Goal: Task Accomplishment & Management: Manage account settings

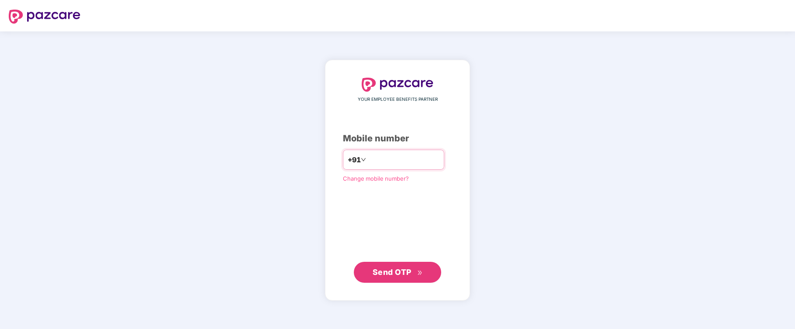
click at [368, 156] on input "number" at bounding box center [404, 160] width 72 height 14
type input "**********"
click at [391, 274] on span "Send OTP" at bounding box center [392, 272] width 39 height 9
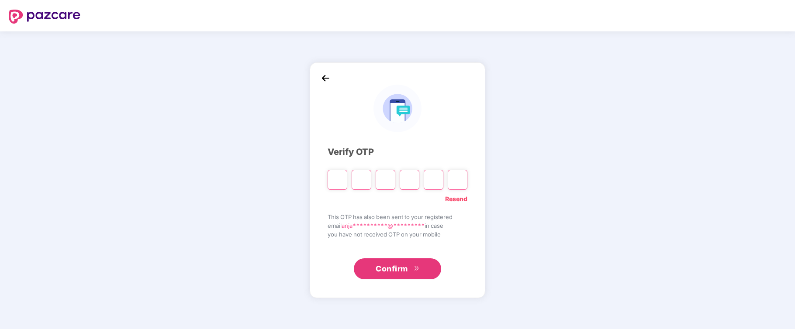
type input "*"
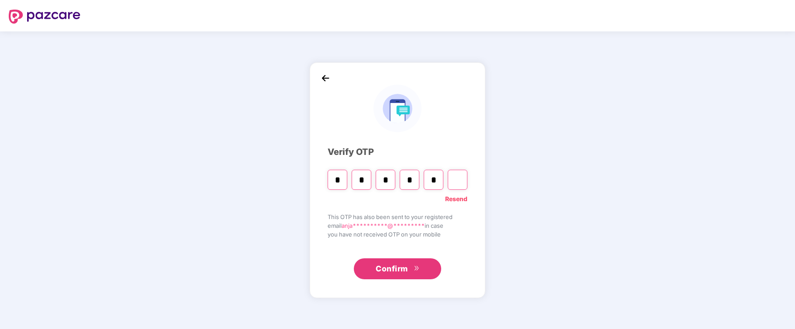
type input "*"
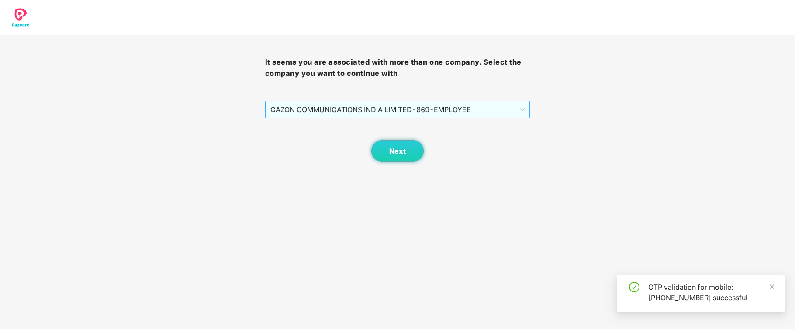
click at [415, 107] on span "GAZON COMMUNICATIONS INDIA LIMITED - 869 - EMPLOYEE" at bounding box center [397, 109] width 255 height 17
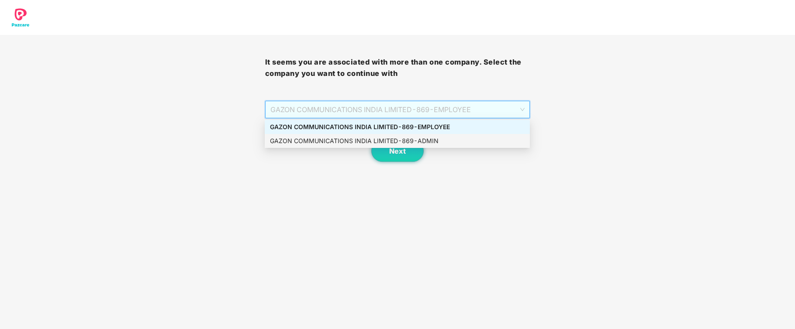
click at [397, 140] on div "GAZON COMMUNICATIONS INDIA LIMITED - 869 - ADMIN" at bounding box center [397, 141] width 255 height 10
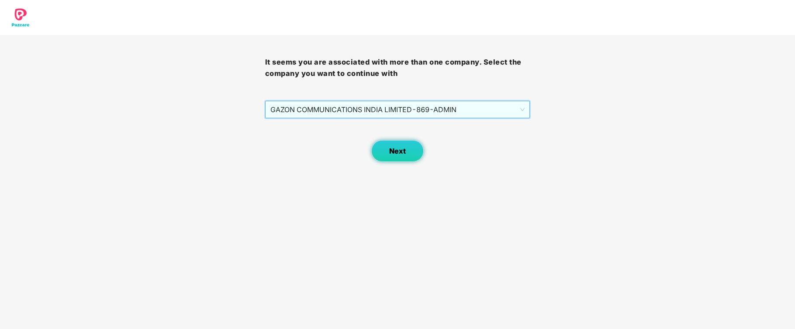
click at [397, 152] on span "Next" at bounding box center [397, 151] width 17 height 8
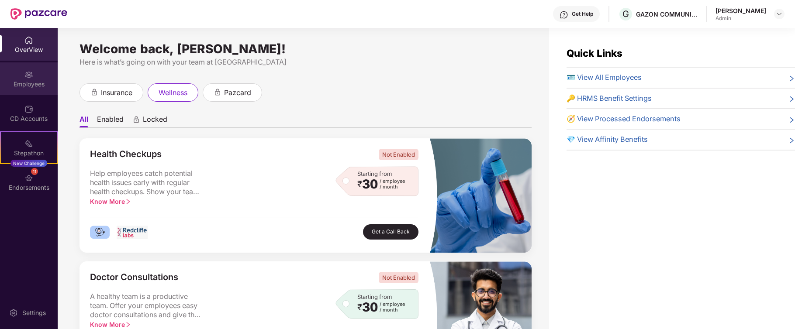
click at [30, 74] on img at bounding box center [28, 74] width 9 height 9
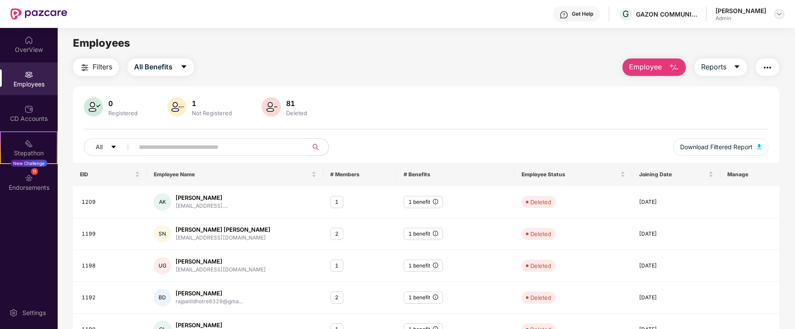
click at [776, 15] on img at bounding box center [779, 13] width 7 height 7
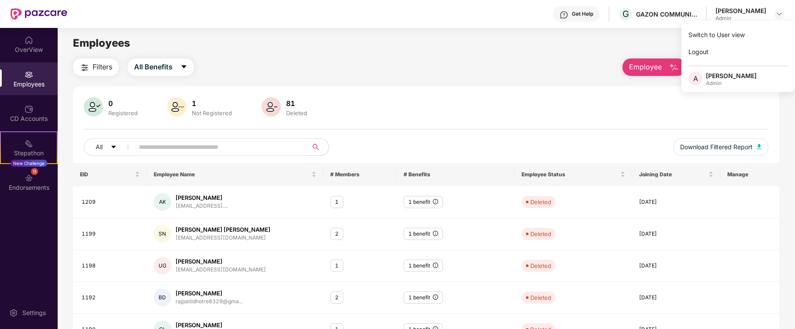
click at [558, 48] on div "Employees" at bounding box center [426, 43] width 737 height 17
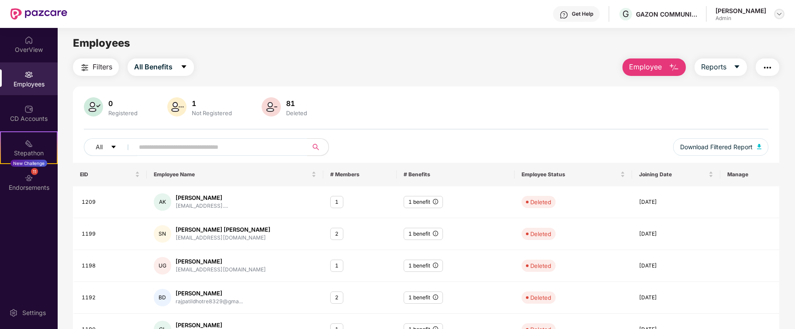
click at [779, 15] on img at bounding box center [779, 13] width 7 height 7
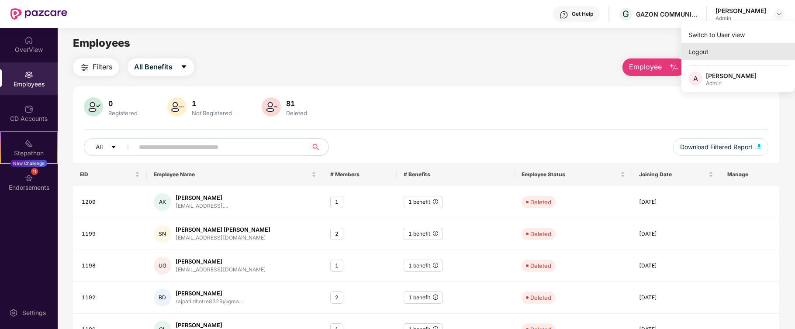
click at [706, 49] on div "Logout" at bounding box center [738, 51] width 114 height 17
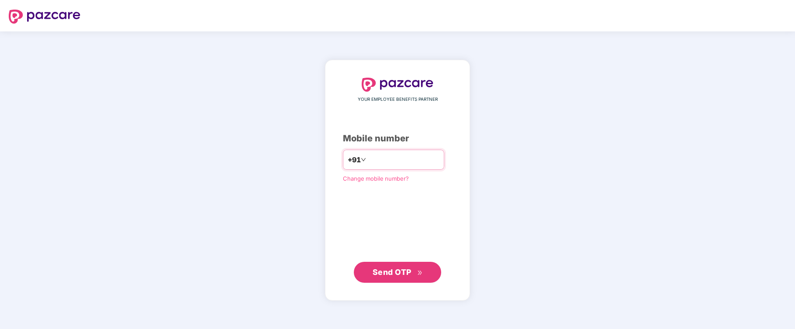
type input "**********"
click at [390, 271] on span "Send OTP" at bounding box center [392, 272] width 39 height 9
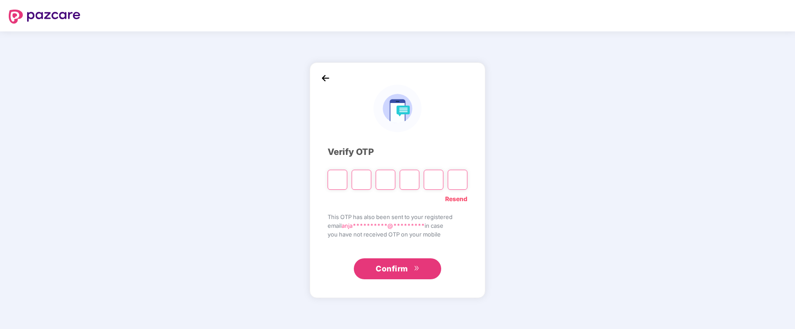
type input "*"
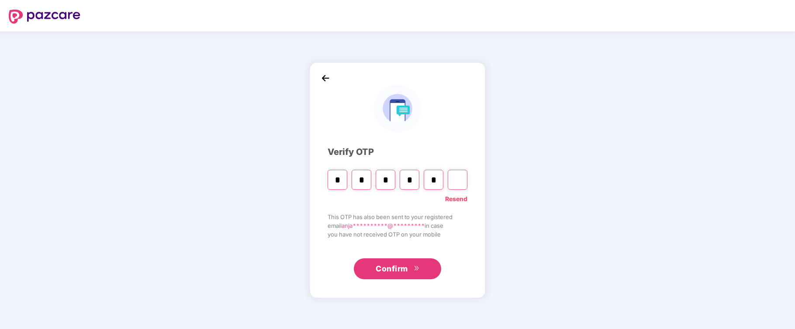
type input "*"
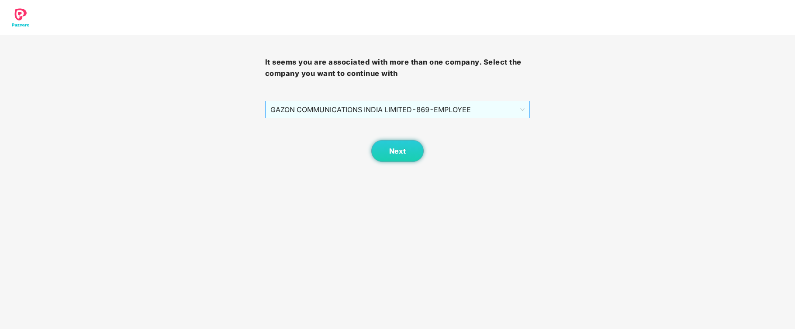
click at [456, 106] on span "GAZON COMMUNICATIONS INDIA LIMITED - 869 - EMPLOYEE" at bounding box center [397, 109] width 255 height 17
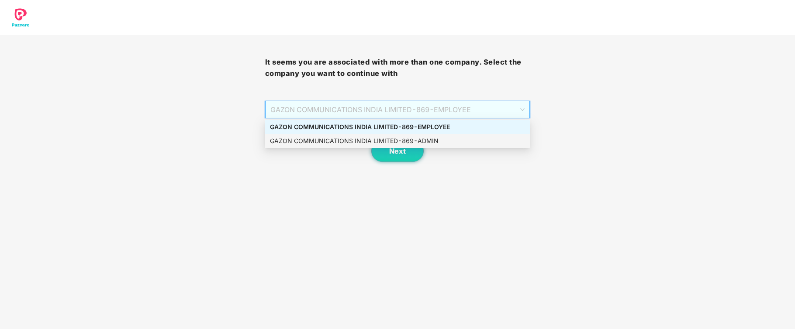
click at [378, 141] on div "GAZON COMMUNICATIONS INDIA LIMITED - 869 - ADMIN" at bounding box center [397, 141] width 255 height 10
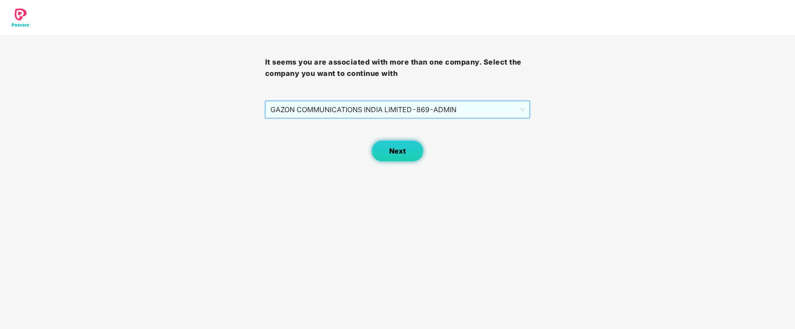
click at [390, 147] on span "Next" at bounding box center [397, 151] width 17 height 8
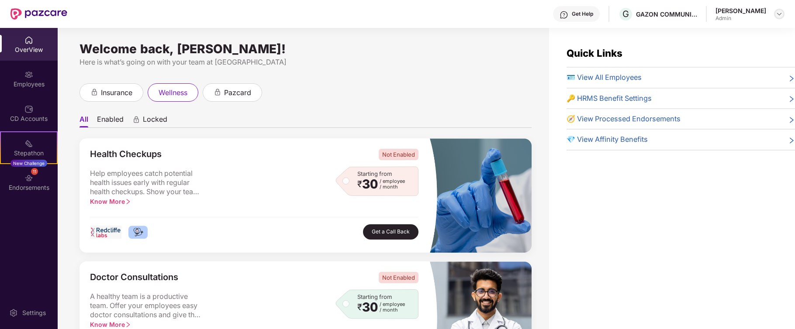
click at [779, 13] on img at bounding box center [779, 13] width 7 height 7
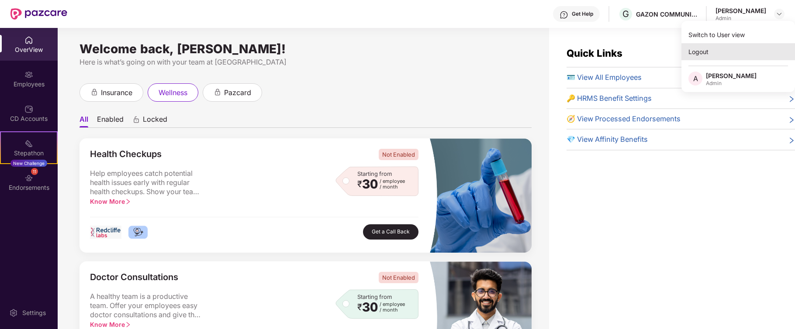
click at [701, 54] on div "Logout" at bounding box center [738, 51] width 114 height 17
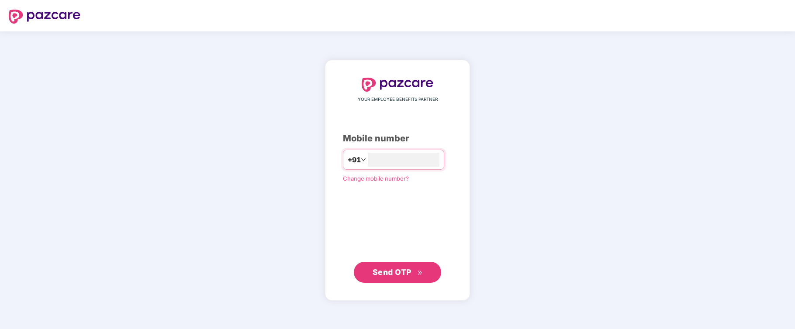
type input "*"
type input "**********"
click at [393, 273] on span "Send OTP" at bounding box center [392, 271] width 39 height 9
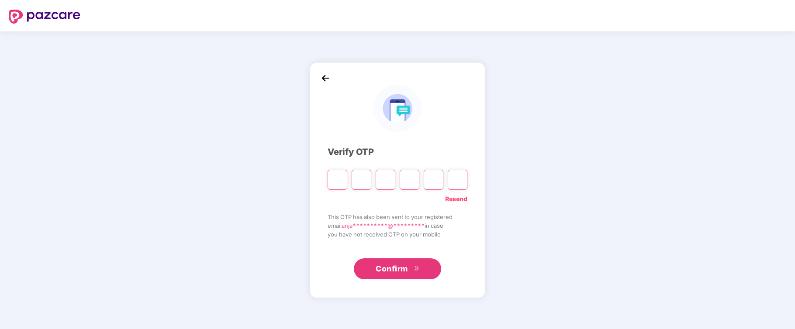
type input "*"
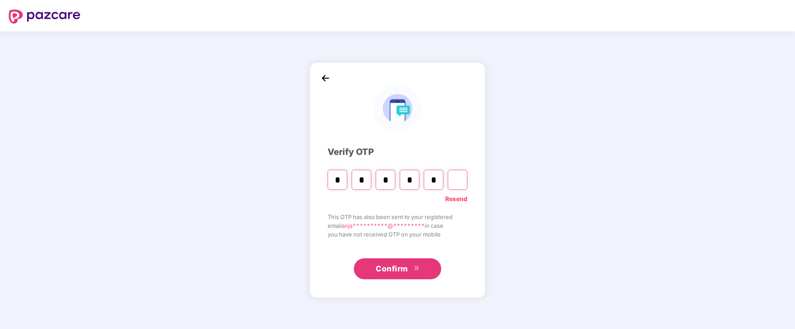
type input "*"
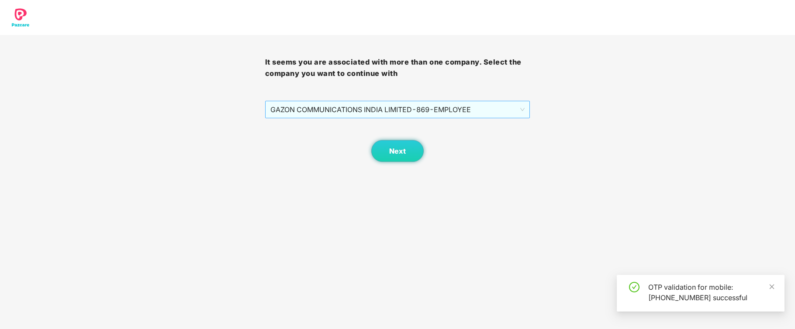
click at [399, 114] on span "GAZON COMMUNICATIONS INDIA LIMITED - 869 - EMPLOYEE" at bounding box center [397, 109] width 255 height 17
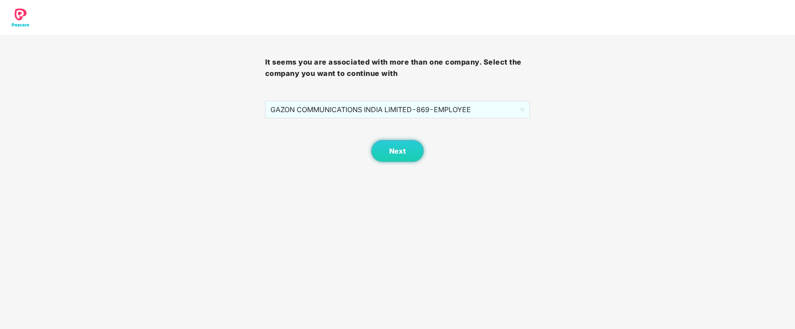
click at [327, 175] on body "It seems you are associated with more than one company. Select the company you …" at bounding box center [397, 164] width 795 height 329
click at [404, 152] on span "Next" at bounding box center [397, 151] width 17 height 8
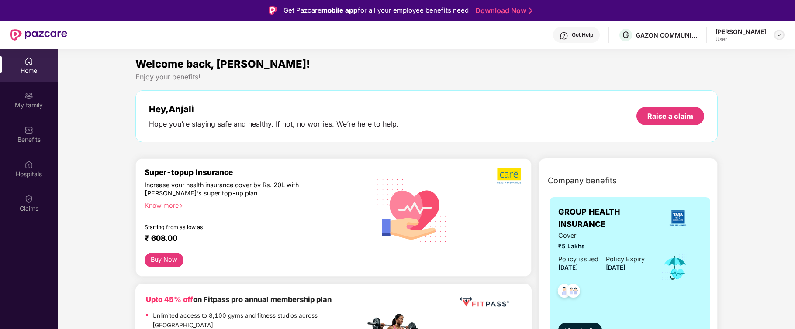
click at [774, 33] on div at bounding box center [779, 35] width 10 height 10
click at [631, 67] on div "Welcome back, [PERSON_NAME]!" at bounding box center [426, 64] width 582 height 17
click at [501, 62] on div "Welcome back, [PERSON_NAME]!" at bounding box center [426, 64] width 582 height 17
click at [778, 35] on img at bounding box center [779, 34] width 7 height 7
click at [657, 56] on div "Welcome back, [PERSON_NAME]!" at bounding box center [426, 64] width 582 height 17
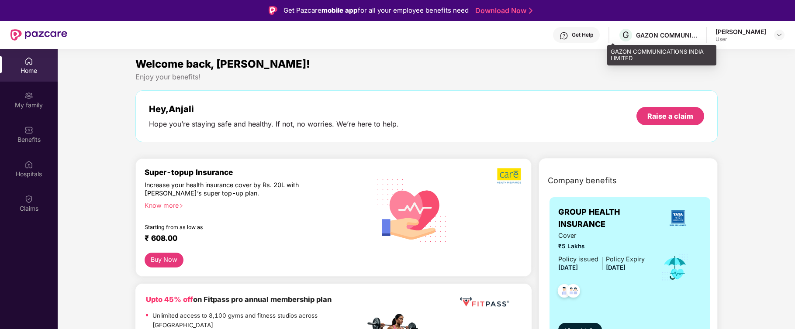
click at [643, 34] on div "GAZON COMMUNICATIONS INDIA LIMITED" at bounding box center [666, 35] width 61 height 8
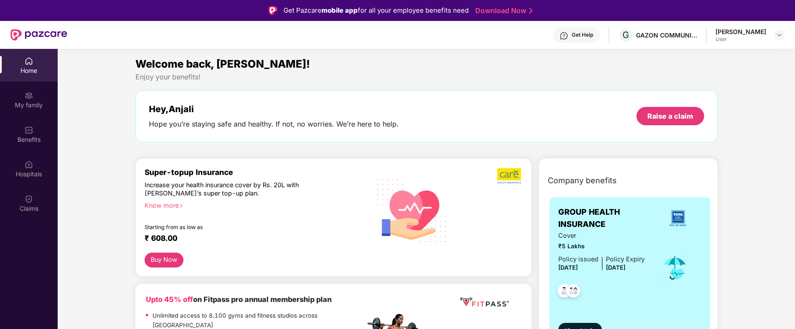
click at [784, 33] on header "Get Help G GAZON COMMUNICATIONS INDIA LIMITED Anjali Rajendra Valunj User" at bounding box center [397, 35] width 795 height 28
click at [779, 35] on img at bounding box center [779, 34] width 7 height 7
drag, startPoint x: 310, startPoint y: 1, endPoint x: 605, endPoint y: 51, distance: 299.9
click at [605, 51] on section "Welcome back, [PERSON_NAME]! Enjoy your benefits! Hey, [PERSON_NAME] you’re sta…" at bounding box center [426, 213] width 737 height 329
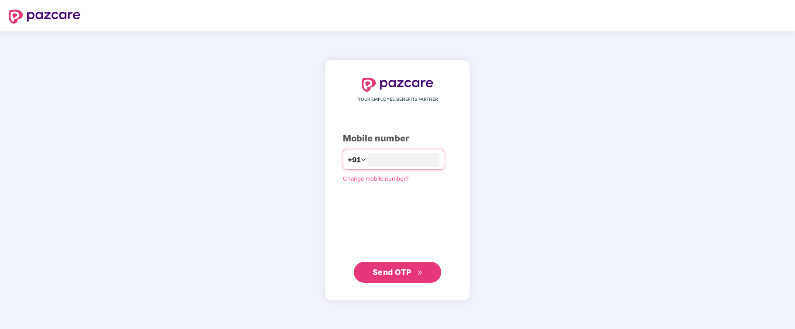
type input "**********"
click at [397, 276] on span "Send OTP" at bounding box center [398, 272] width 50 height 12
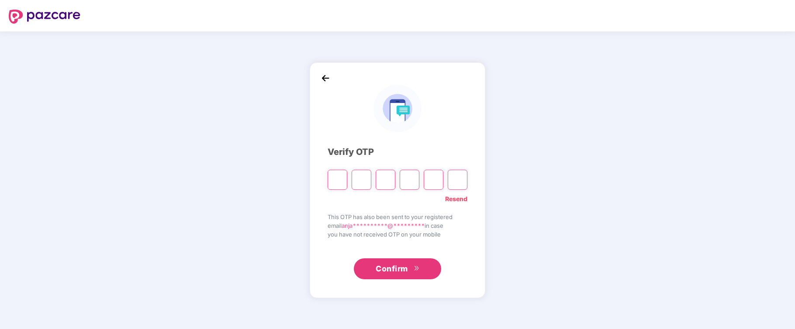
type input "*"
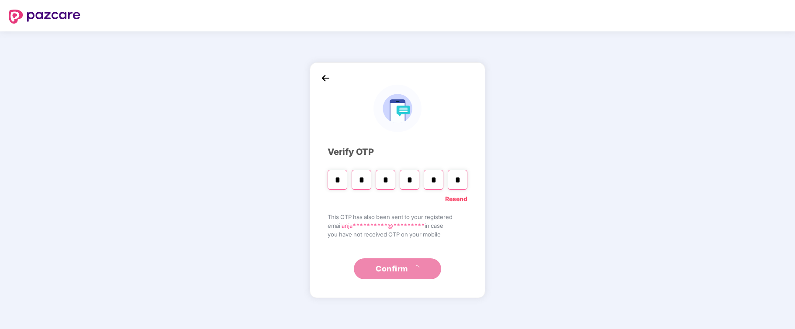
type input "*"
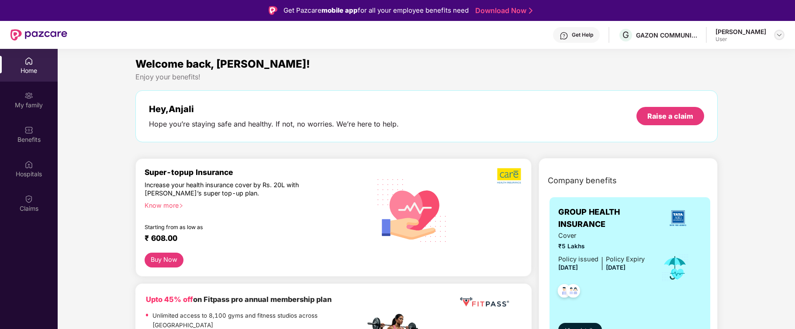
click at [780, 33] on img at bounding box center [779, 34] width 7 height 7
click at [724, 81] on div "[PERSON_NAME]" at bounding box center [731, 80] width 51 height 8
click at [724, 28] on div "[PERSON_NAME]" at bounding box center [740, 32] width 51 height 8
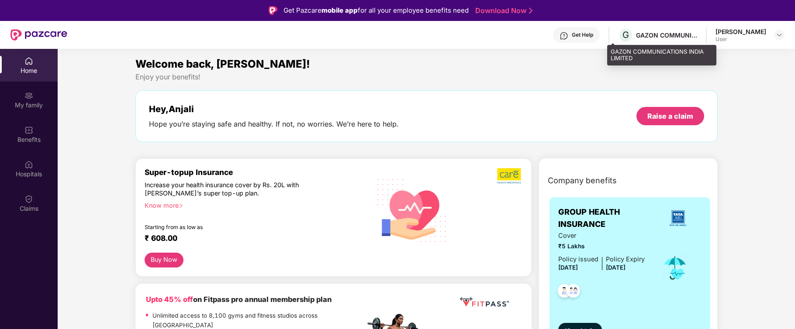
click at [648, 32] on div "GAZON COMMUNICATIONS INDIA LIMITED" at bounding box center [666, 35] width 61 height 8
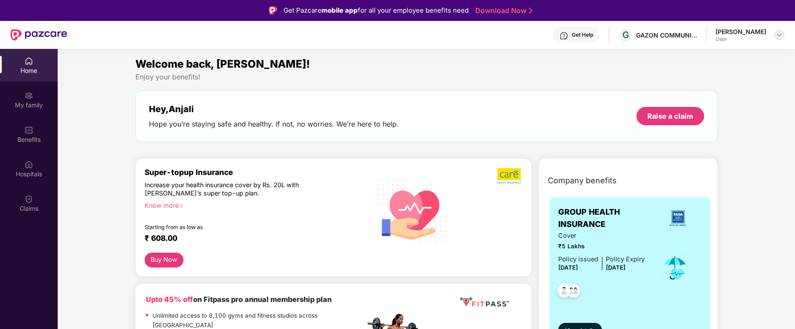
click at [780, 33] on img at bounding box center [779, 34] width 7 height 7
click at [715, 37] on div "User" at bounding box center [740, 39] width 51 height 7
click at [782, 32] on img at bounding box center [779, 34] width 7 height 7
click at [26, 62] on img at bounding box center [28, 61] width 9 height 9
click at [31, 95] on img at bounding box center [28, 95] width 9 height 9
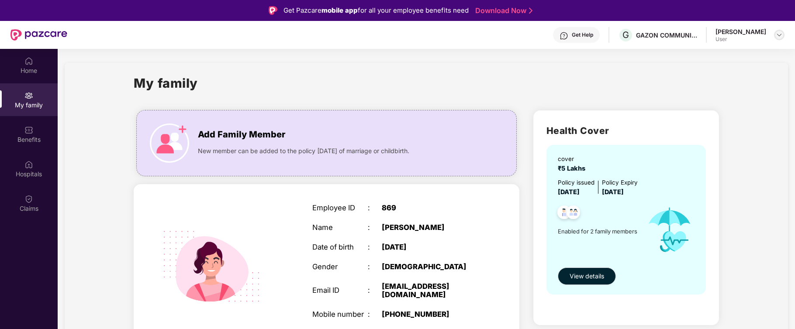
click at [778, 34] on img at bounding box center [779, 34] width 7 height 7
click at [701, 56] on div "Logout" at bounding box center [738, 55] width 114 height 17
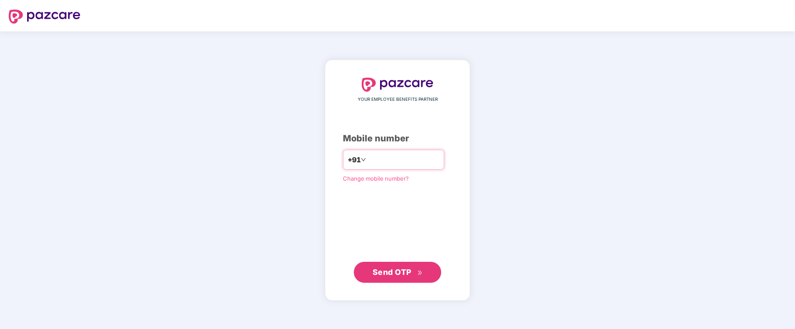
click at [396, 155] on input "number" at bounding box center [404, 160] width 72 height 14
type input "**********"
click at [387, 271] on span "Send OTP" at bounding box center [392, 272] width 39 height 9
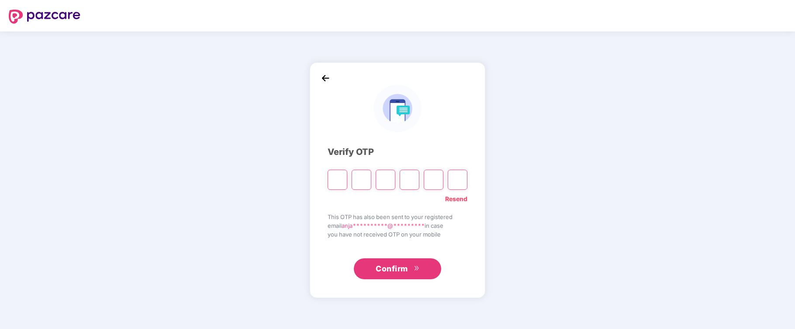
type input "*"
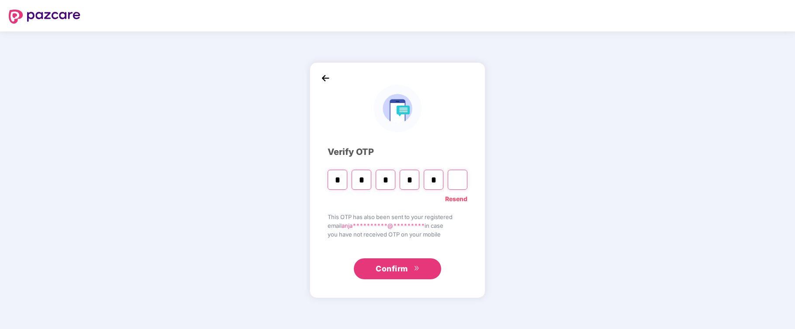
type input "*"
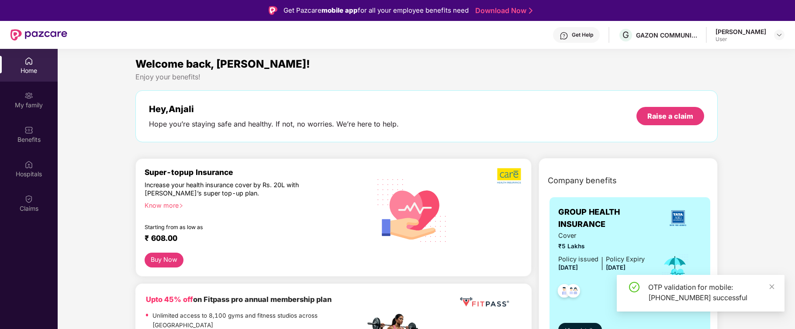
click at [715, 38] on div "User" at bounding box center [740, 39] width 51 height 7
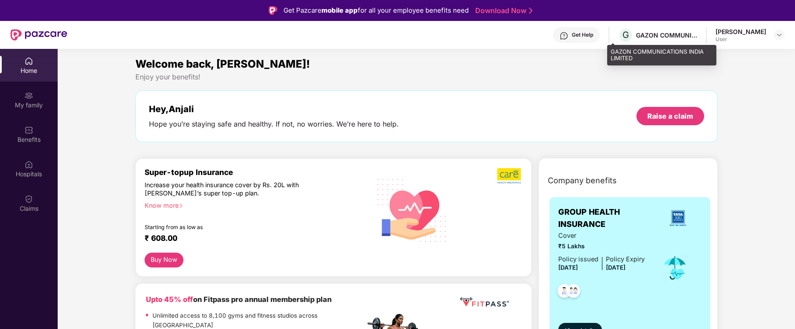
click at [649, 34] on div "GAZON COMMUNICATIONS INDIA LIMITED" at bounding box center [666, 35] width 61 height 8
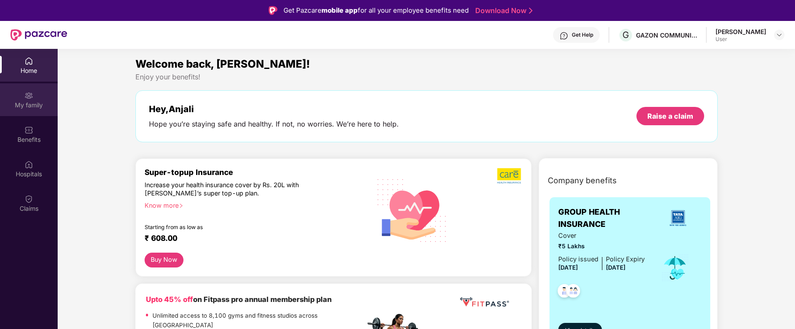
click at [22, 102] on div "My family" at bounding box center [29, 105] width 58 height 9
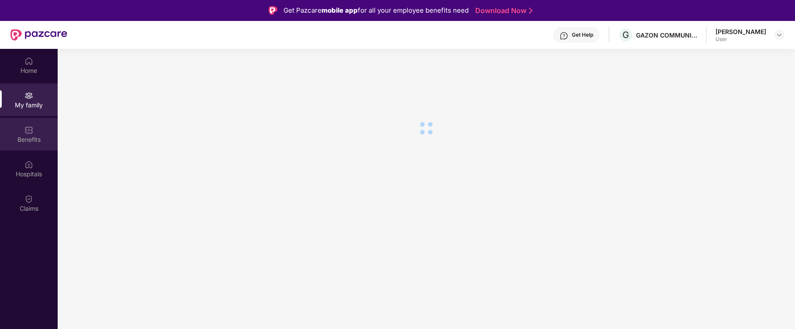
click at [21, 139] on div "Benefits" at bounding box center [29, 139] width 58 height 9
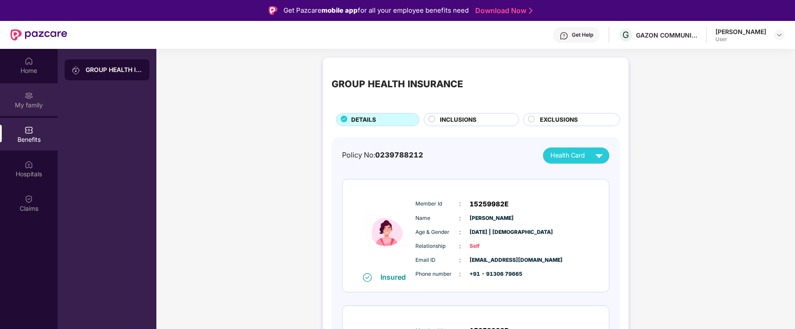
click at [29, 104] on div "My family" at bounding box center [29, 105] width 58 height 9
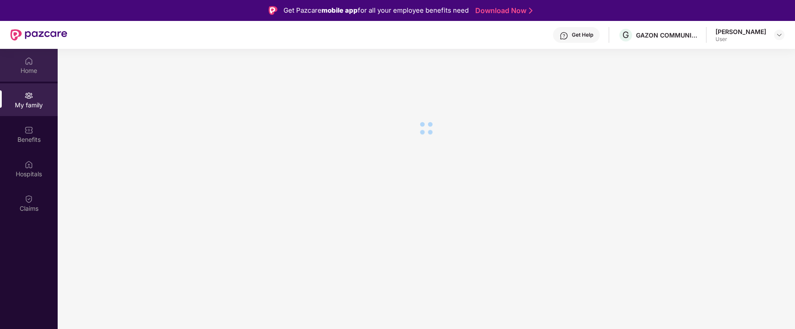
click at [34, 73] on div "Home" at bounding box center [29, 70] width 58 height 9
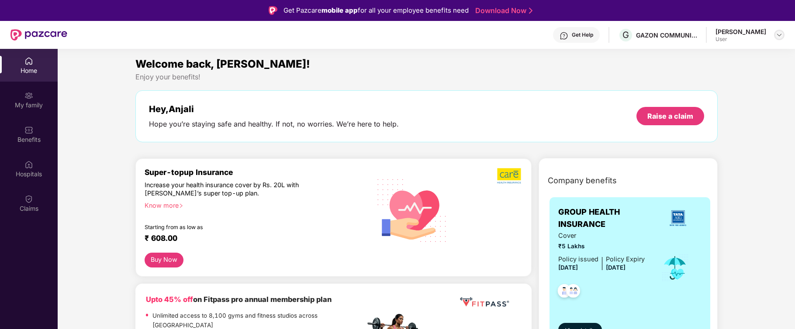
click at [780, 34] on img at bounding box center [779, 34] width 7 height 7
click at [722, 31] on div "[PERSON_NAME]" at bounding box center [740, 32] width 51 height 8
click at [780, 36] on img at bounding box center [779, 34] width 7 height 7
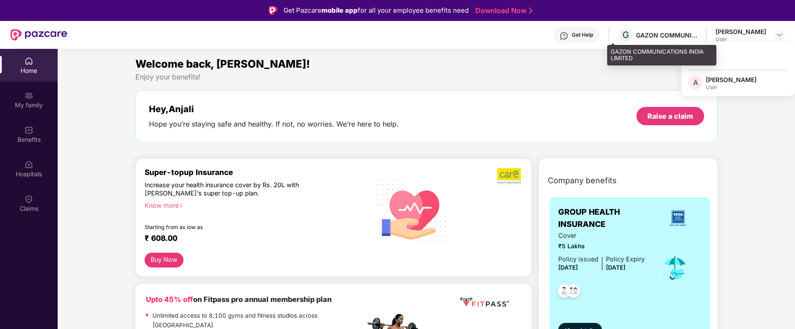
click at [684, 36] on div "GAZON COMMUNICATIONS INDIA LIMITED" at bounding box center [666, 35] width 61 height 8
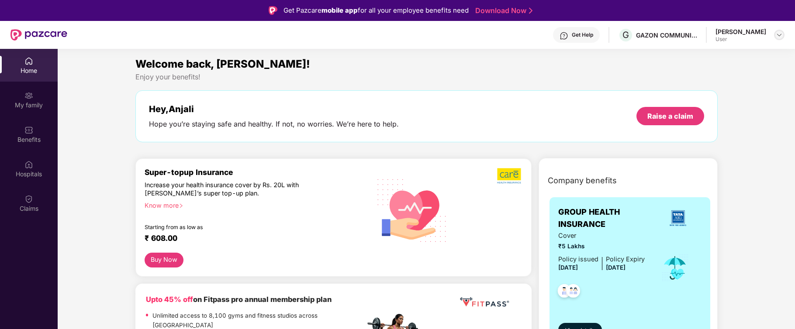
click at [780, 34] on img at bounding box center [779, 34] width 7 height 7
click at [779, 35] on img at bounding box center [779, 34] width 7 height 7
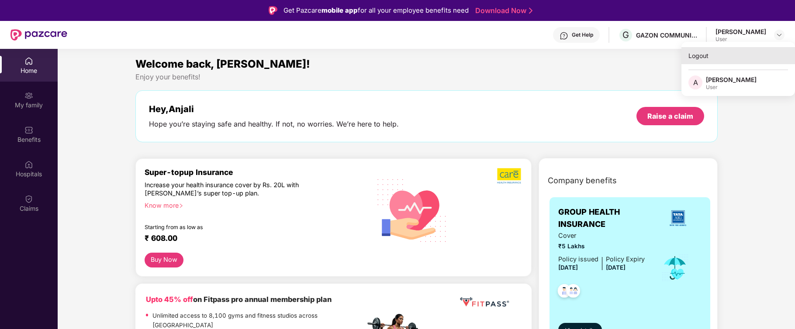
click at [699, 58] on div "Logout" at bounding box center [738, 55] width 114 height 17
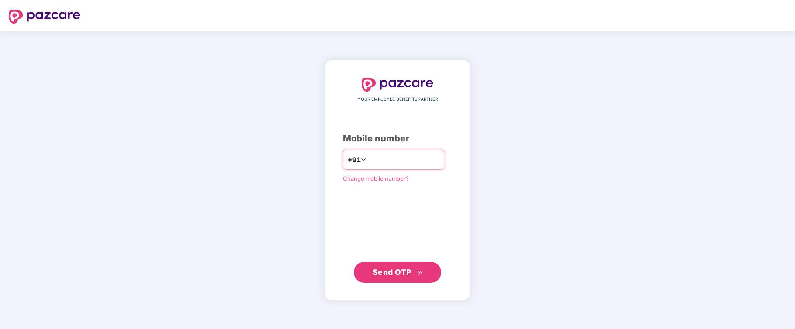
click at [390, 162] on input "number" at bounding box center [404, 160] width 72 height 14
type input "**********"
click at [388, 273] on span "Send OTP" at bounding box center [392, 272] width 39 height 9
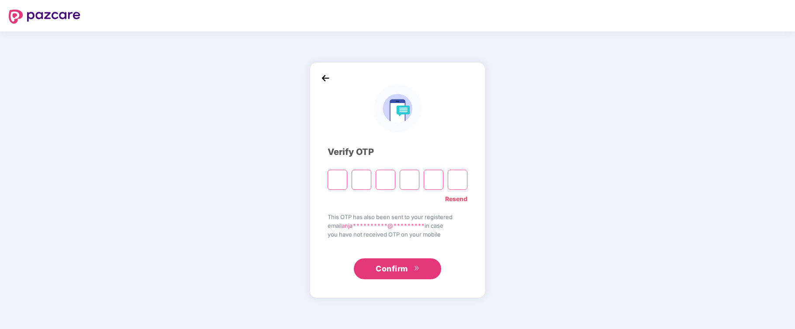
type input "*"
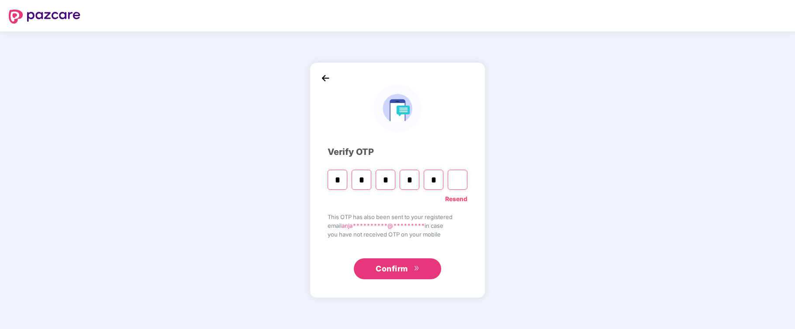
type input "*"
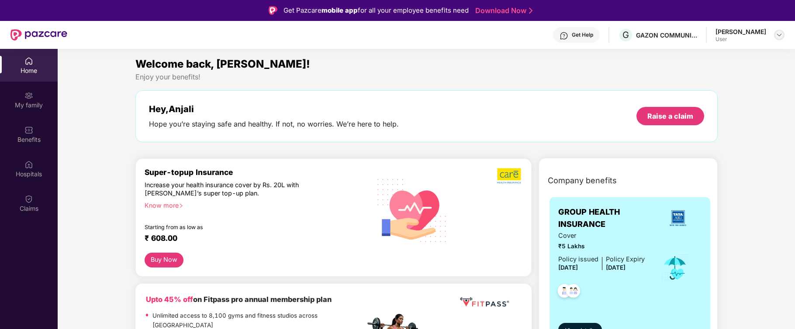
click at [778, 36] on img at bounding box center [779, 34] width 7 height 7
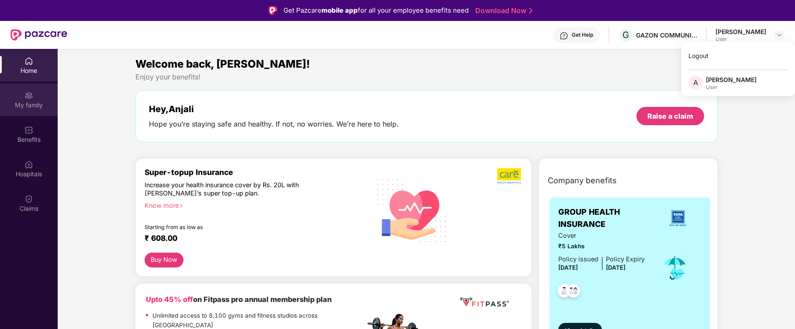
click at [28, 97] on img at bounding box center [28, 95] width 9 height 9
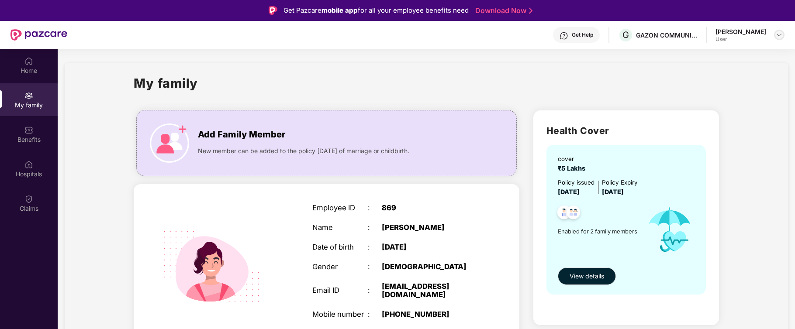
click at [780, 35] on img at bounding box center [779, 34] width 7 height 7
click at [698, 56] on div "Logout" at bounding box center [738, 55] width 114 height 17
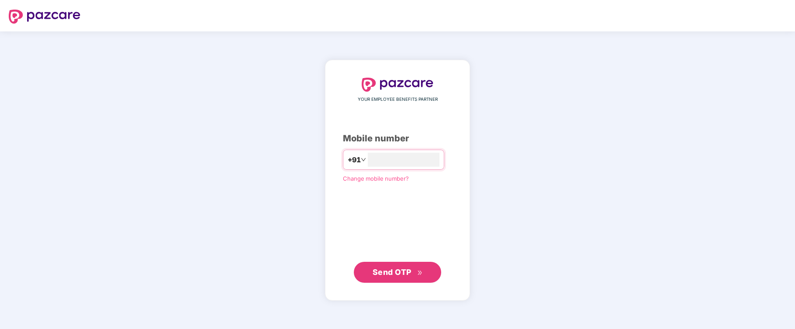
type input "**********"
click at [385, 271] on span "Send OTP" at bounding box center [392, 272] width 39 height 9
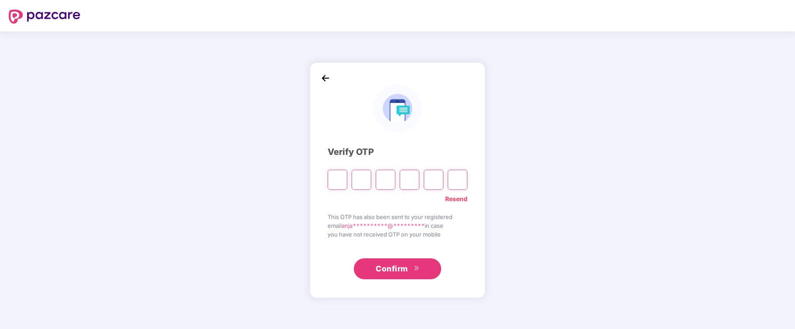
type input "*"
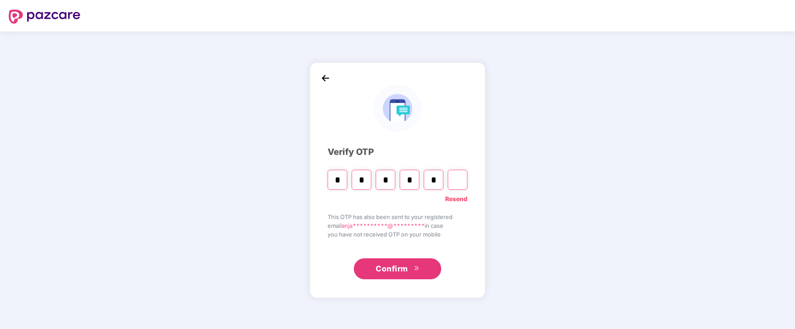
type input "*"
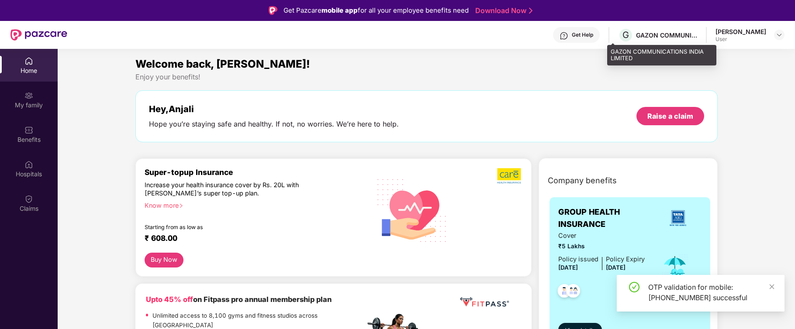
click at [659, 35] on div "GAZON COMMUNICATIONS INDIA LIMITED" at bounding box center [666, 35] width 61 height 8
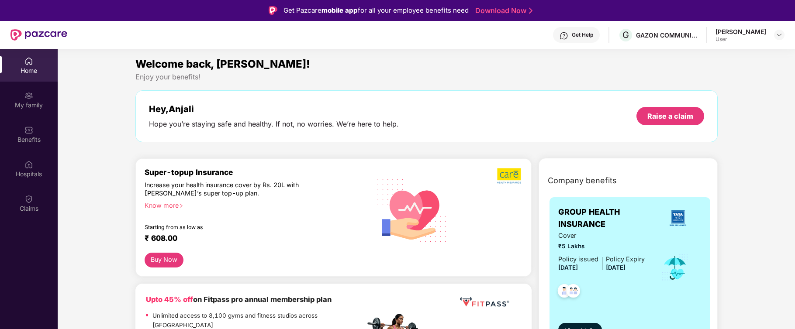
click at [739, 32] on div "[PERSON_NAME]" at bounding box center [740, 32] width 51 height 8
click at [715, 39] on div "User" at bounding box center [740, 39] width 51 height 7
click at [780, 35] on img at bounding box center [779, 34] width 7 height 7
drag, startPoint x: 731, startPoint y: 30, endPoint x: 777, endPoint y: 112, distance: 93.5
